Goal: Task Accomplishment & Management: Use online tool/utility

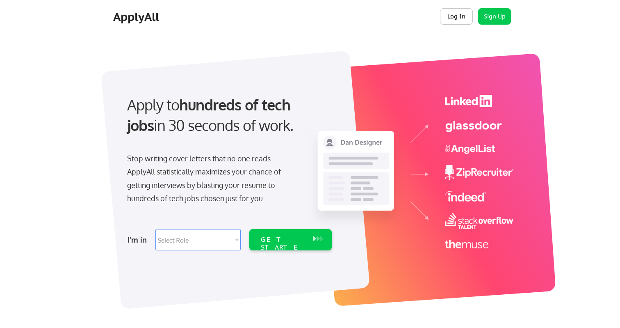
click at [453, 16] on button "Log In" at bounding box center [456, 16] width 33 height 16
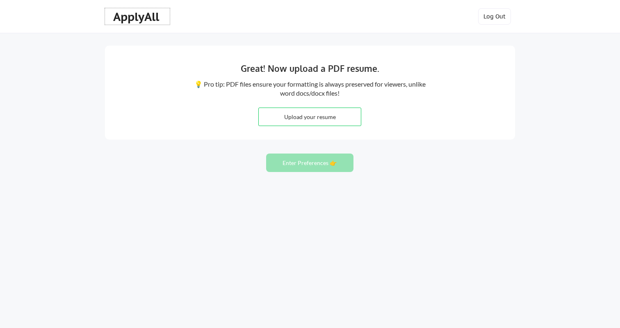
click at [151, 21] on div "ApplyAll" at bounding box center [137, 17] width 48 height 14
click at [505, 22] on button "Log Out" at bounding box center [494, 16] width 33 height 16
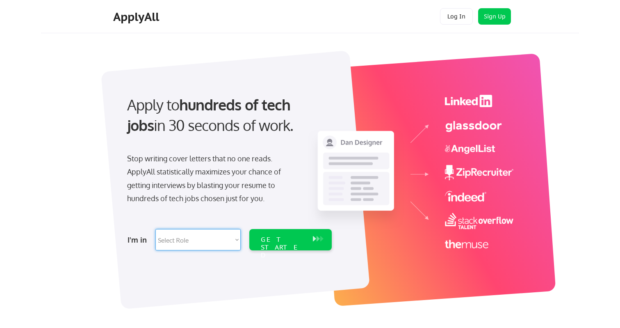
select select ""product""
click at [276, 243] on div "GET STARTED" at bounding box center [283, 247] width 44 height 24
